Goal: Task Accomplishment & Management: Complete application form

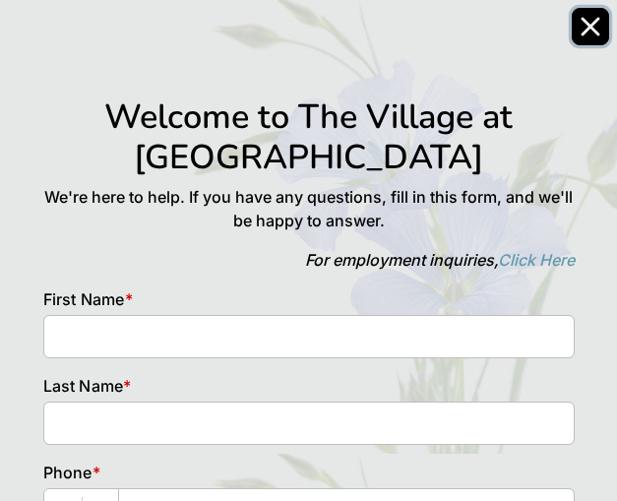
click at [588, 25] on icon "Close" at bounding box center [591, 27] width 16 height 16
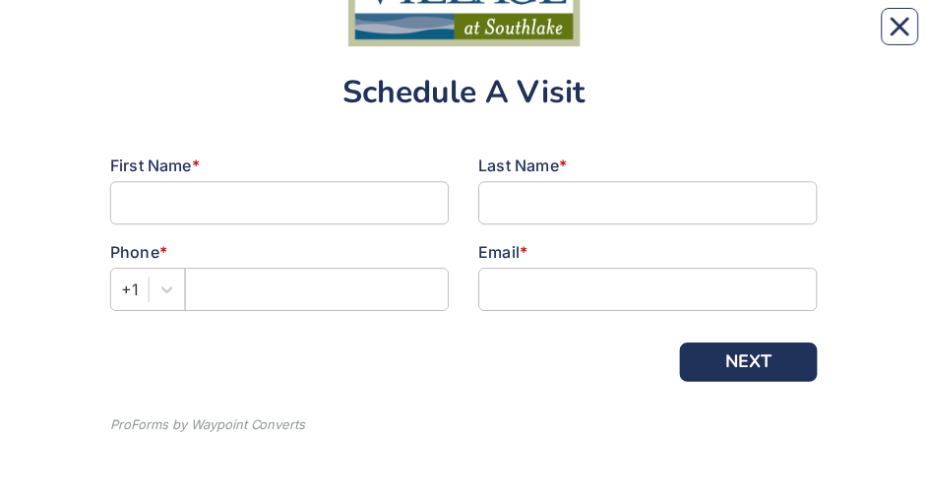
scroll to position [182, 0]
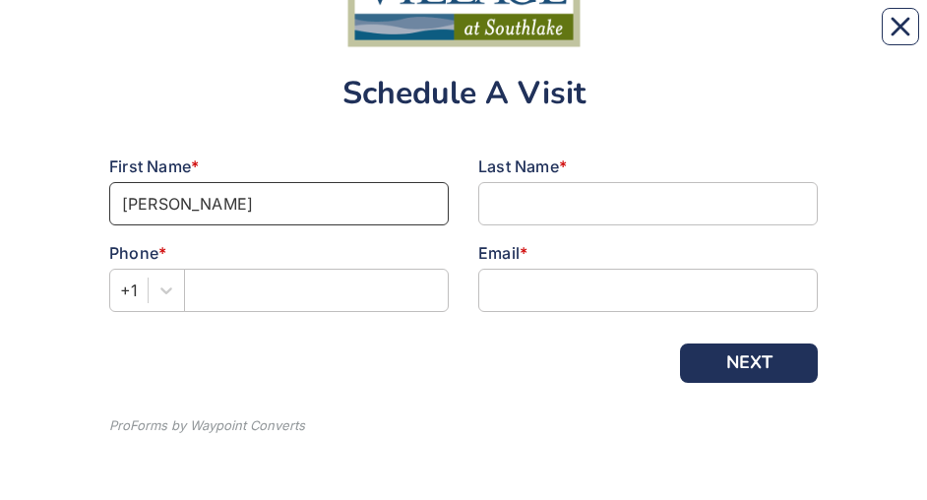
type input "[PERSON_NAME]"
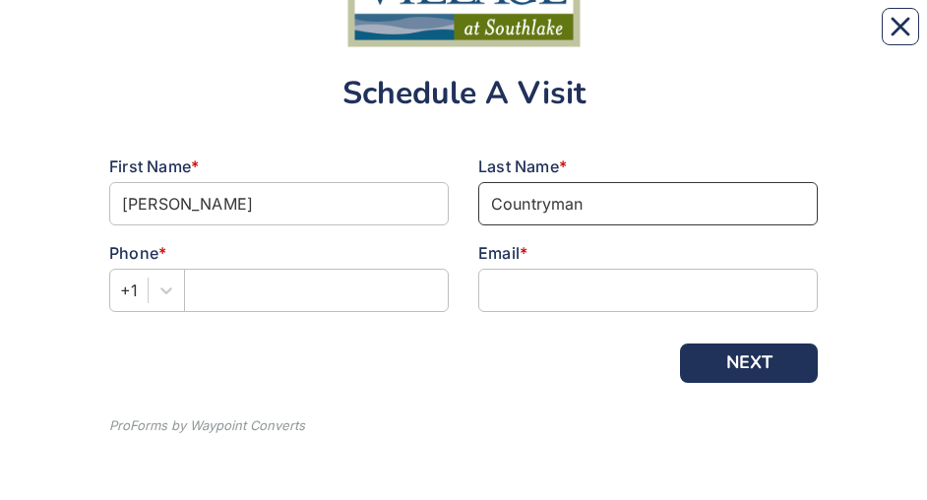
type input "Countryman"
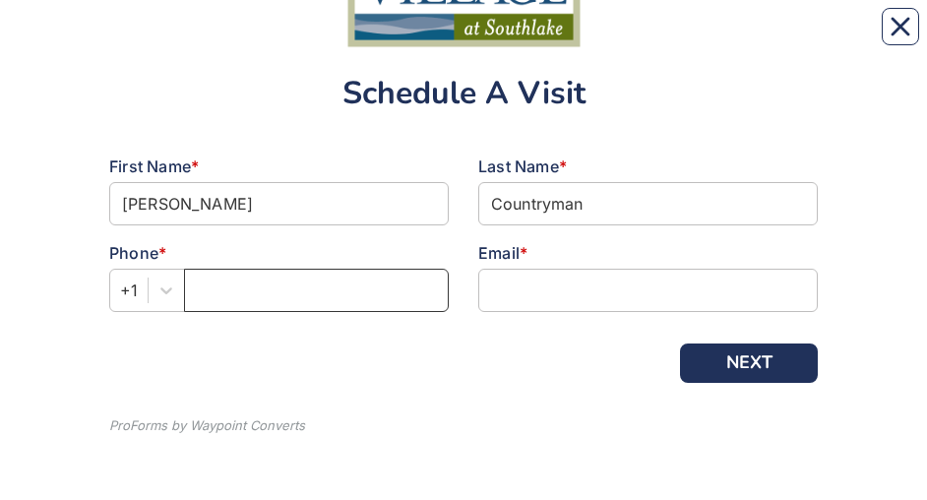
click at [407, 38] on input "text" at bounding box center [316, 290] width 265 height 43
type input "9373864144"
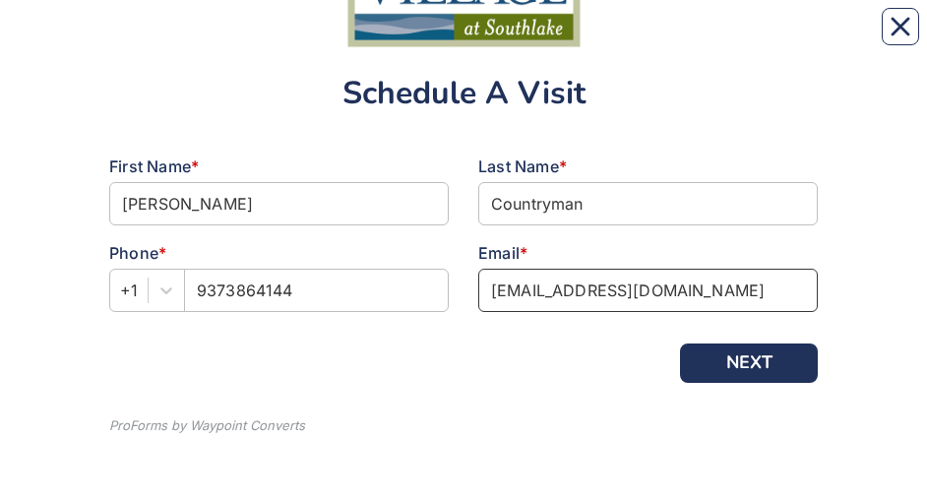
type input "[EMAIL_ADDRESS][DOMAIN_NAME]"
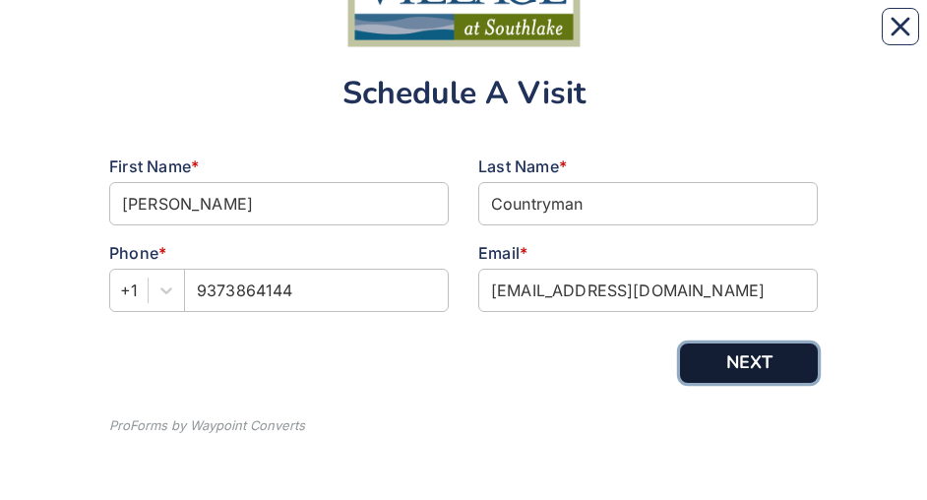
click at [737, 38] on button "NEXT" at bounding box center [749, 362] width 138 height 39
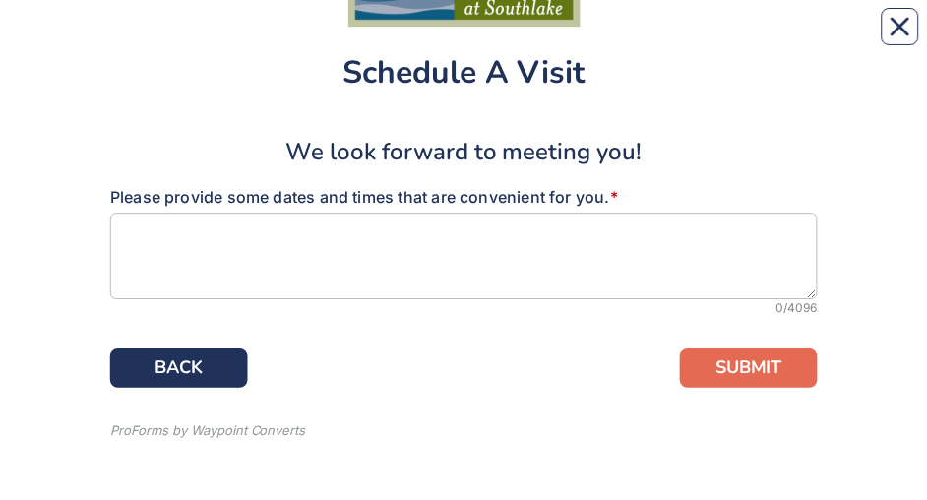
scroll to position [208, 0]
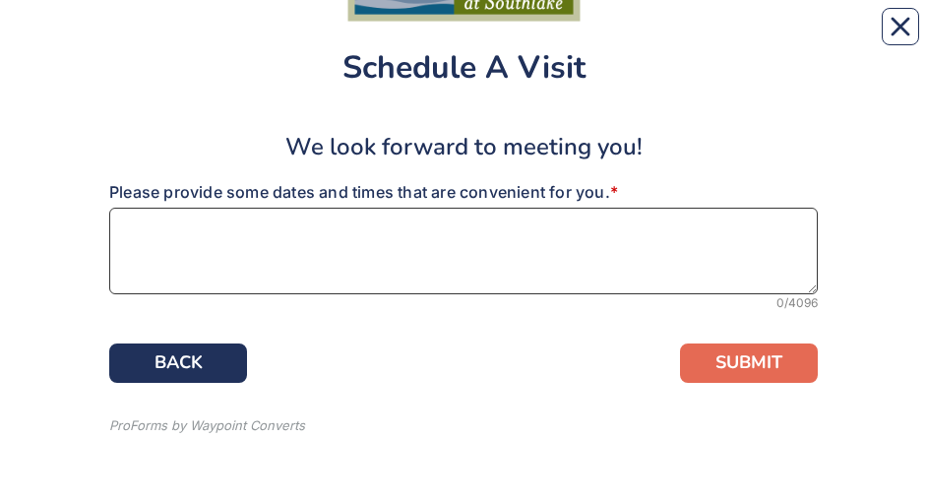
click at [484, 38] on textarea at bounding box center [463, 251] width 709 height 87
paste textarea "We will be in town visiting with my mother, [PERSON_NAME], and would like to sc…"
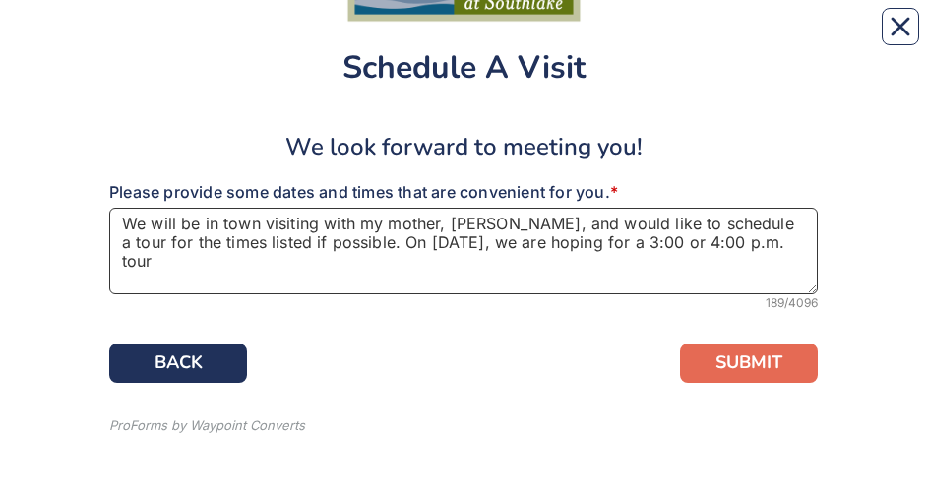
click at [148, 38] on textarea "We will be in town visiting with my mother, [PERSON_NAME], and would like to sc…" at bounding box center [463, 251] width 709 height 87
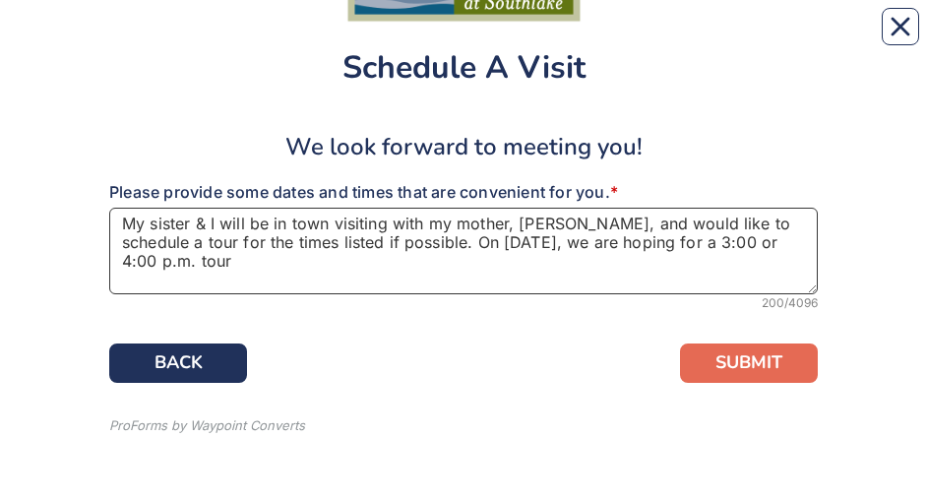
click at [501, 38] on textarea "My sister & I will be in town visiting with my mother, [PERSON_NAME], and would…" at bounding box center [463, 251] width 709 height 87
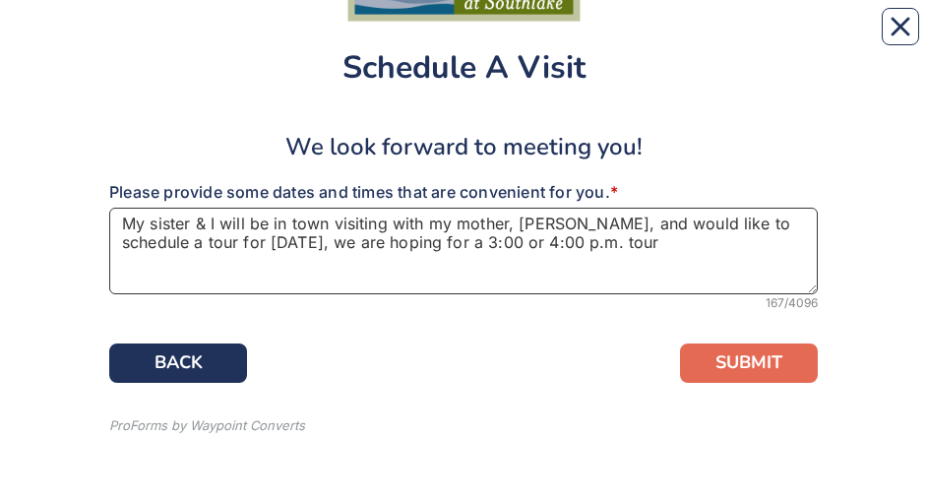
click at [383, 38] on textarea "My sister & I will be in town visiting with my mother, [PERSON_NAME], and would…" at bounding box center [463, 251] width 709 height 87
click at [713, 38] on textarea "My sister & I will be in town visiting with my mother, [PERSON_NAME], and would…" at bounding box center [463, 251] width 709 height 87
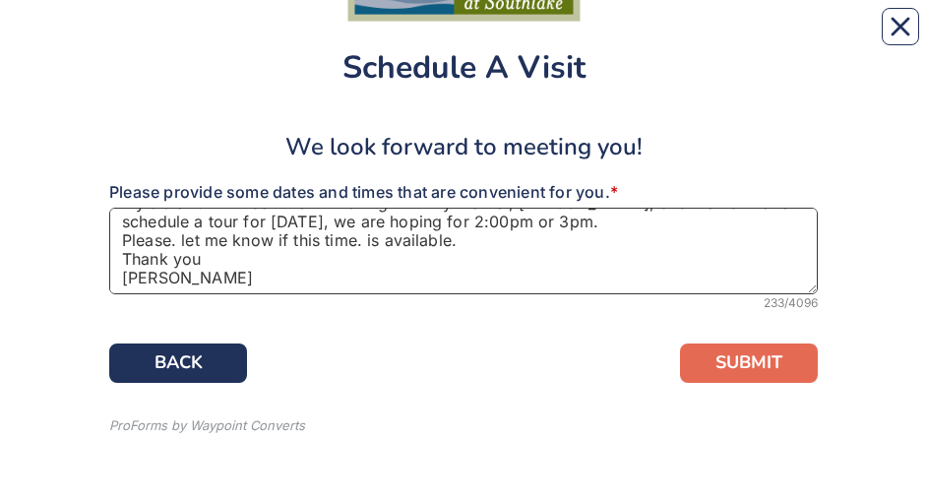
scroll to position [21, 0]
type textarea "My sister & I will be in town visiting with my mother, [PERSON_NAME], and would…"
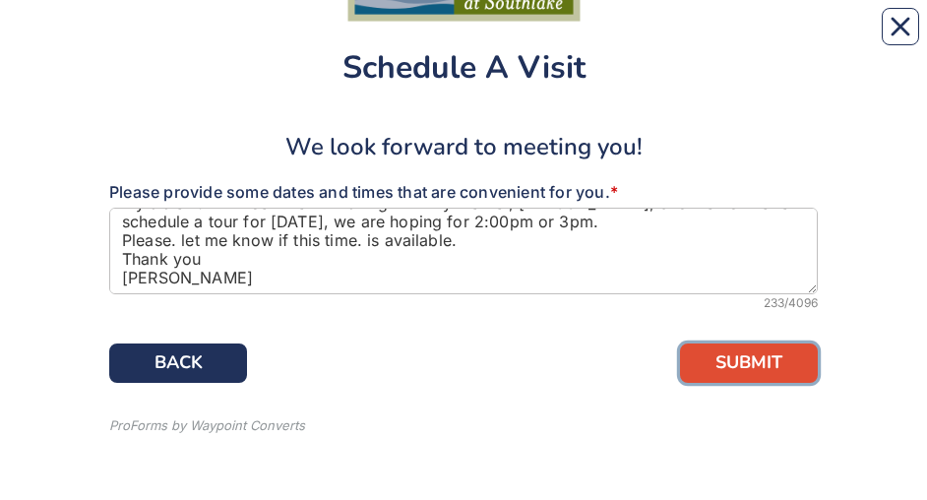
click at [754, 38] on button "SUBMIT" at bounding box center [749, 362] width 138 height 39
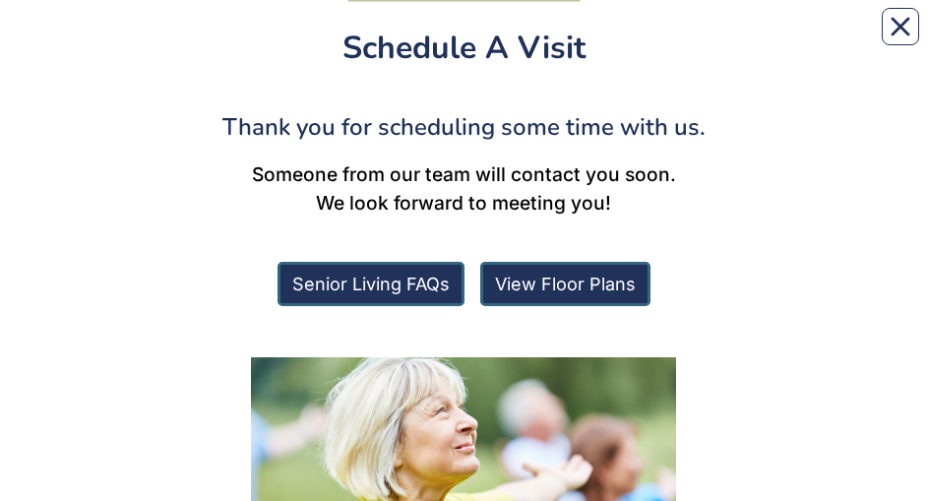
scroll to position [234, 0]
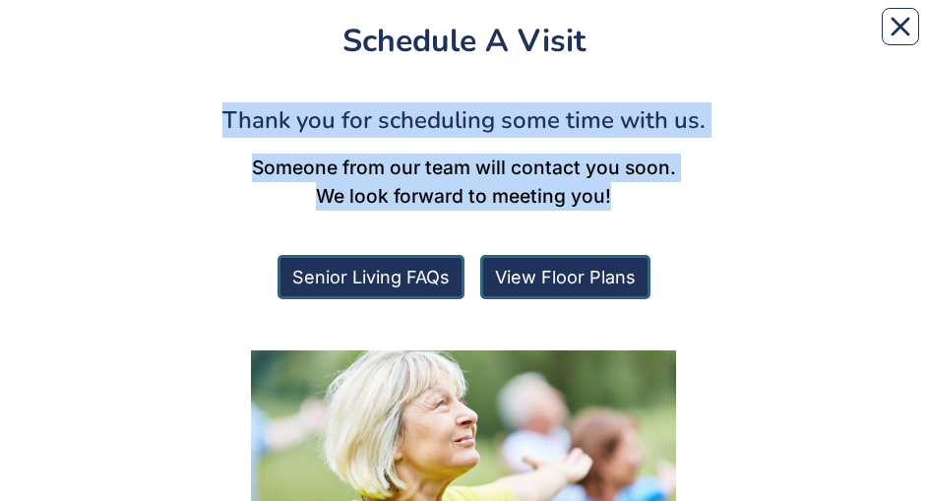
drag, startPoint x: 621, startPoint y: 193, endPoint x: 203, endPoint y: 109, distance: 426.5
click at [203, 38] on div "Thank you for scheduling some time with us. Someone from our team will contact …" at bounding box center [463, 333] width 709 height 462
copy div "Thank you for scheduling some time with us. Someone from our team will contact …"
click at [138, 38] on div "Thank you for scheduling some time with us." at bounding box center [463, 119] width 709 height 35
